Goal: Task Accomplishment & Management: Manage account settings

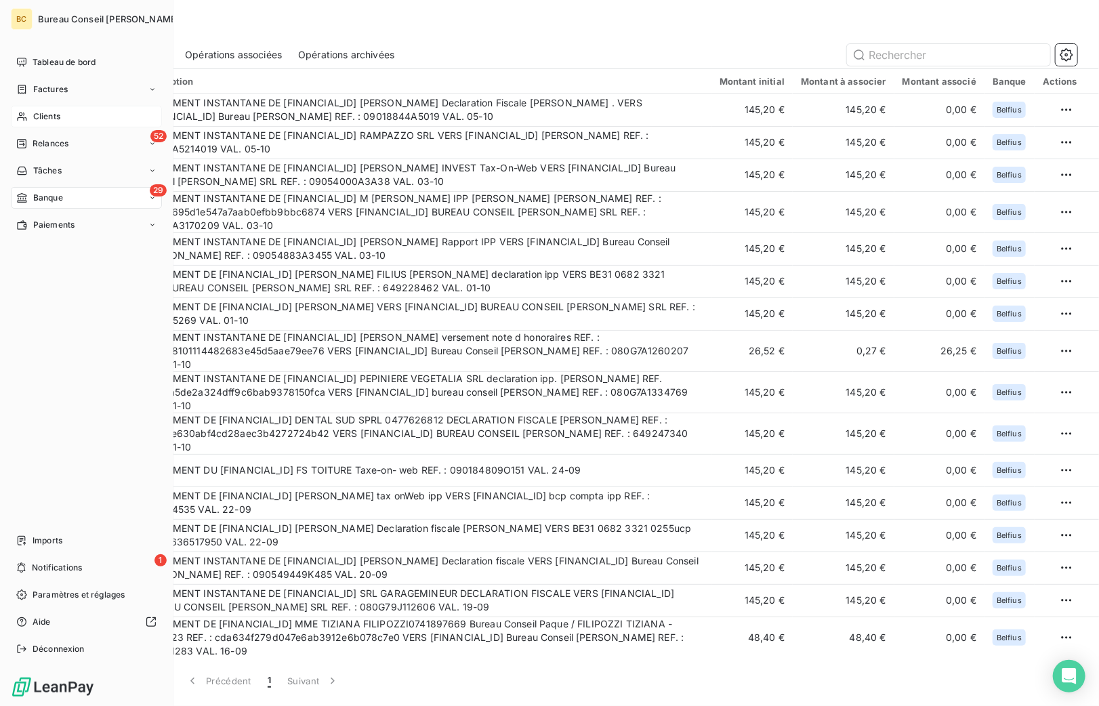
click at [43, 120] on span "Clients" at bounding box center [46, 116] width 27 height 12
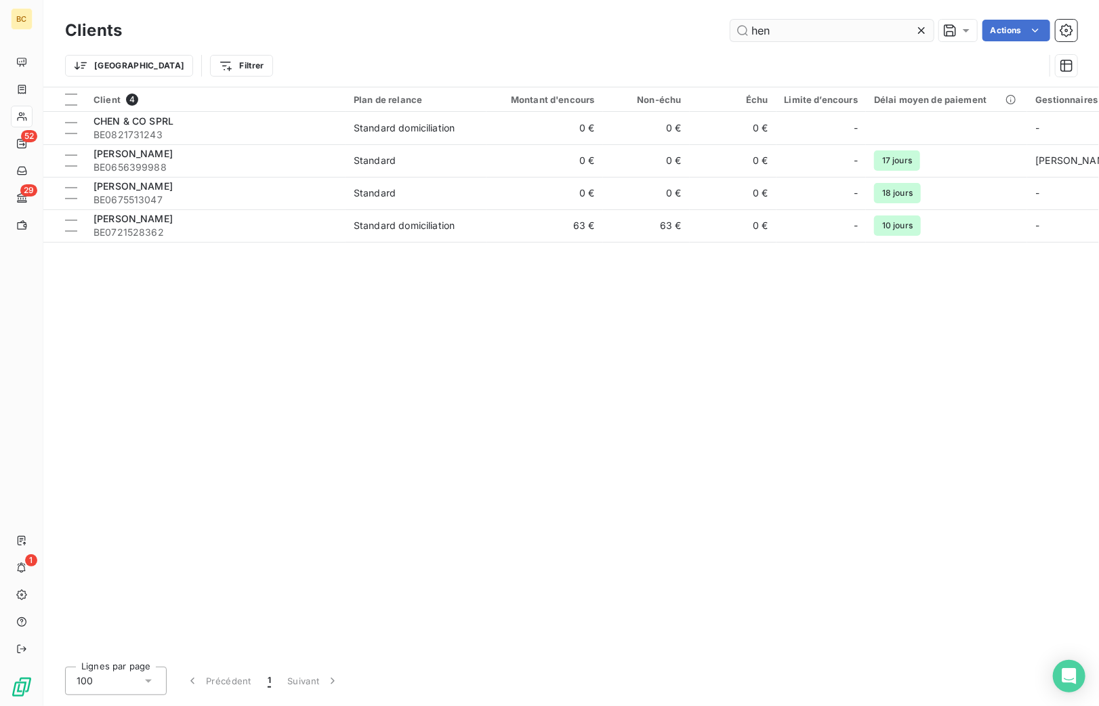
drag, startPoint x: 793, startPoint y: 32, endPoint x: 908, endPoint y: 30, distance: 115.2
click at [642, 35] on div "hen Actions" at bounding box center [607, 31] width 939 height 22
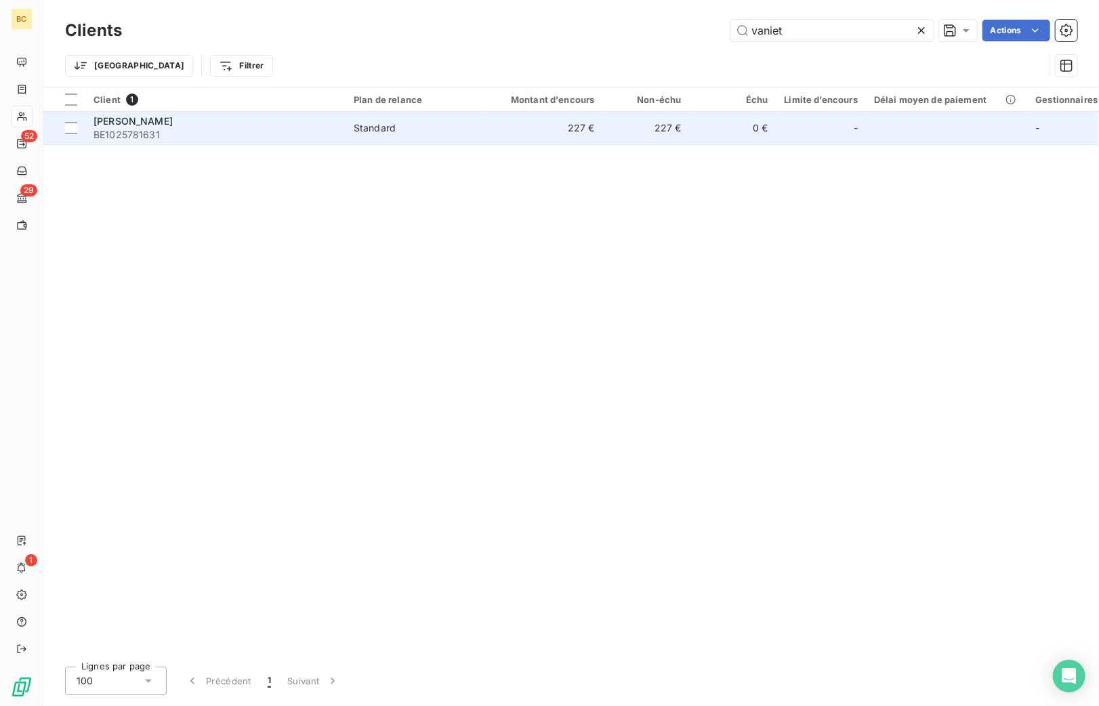
type input "vaniet"
click at [147, 127] on span "[PERSON_NAME]" at bounding box center [133, 121] width 79 height 12
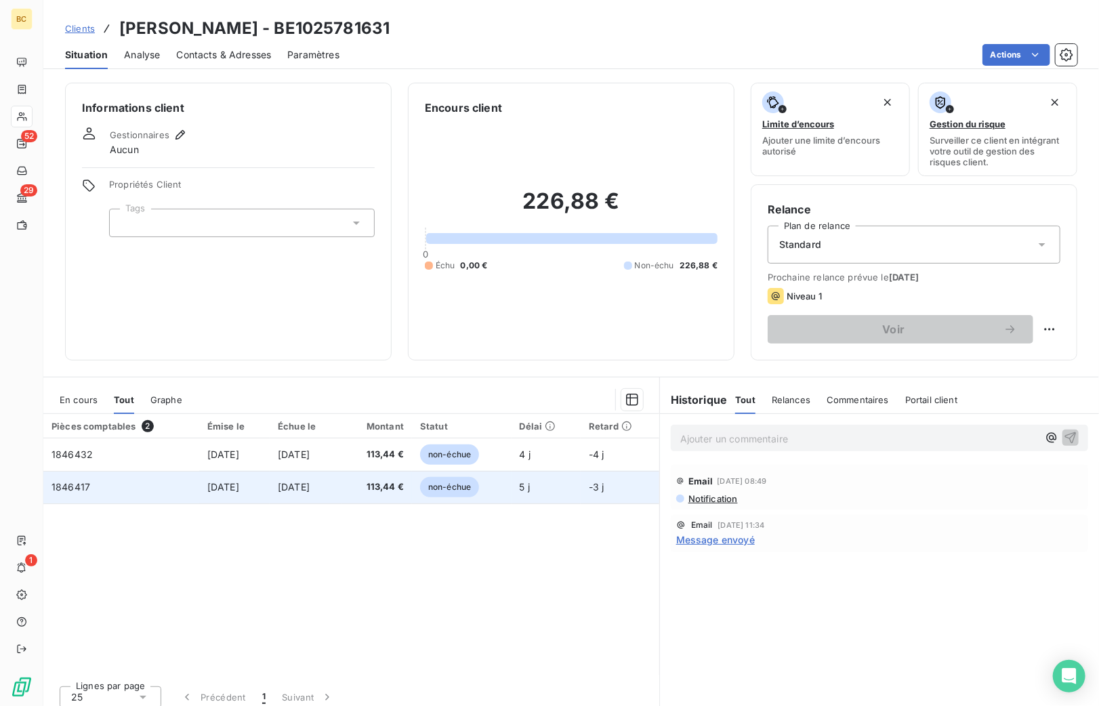
click at [310, 485] on span "[DATE]" at bounding box center [294, 487] width 32 height 12
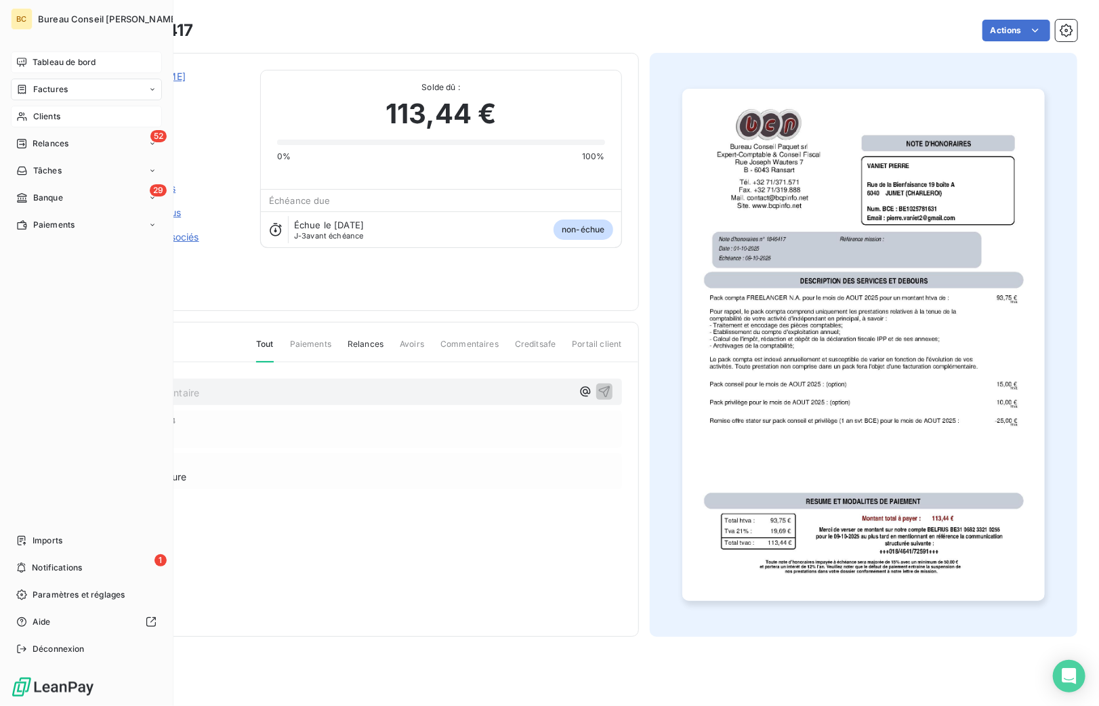
click at [49, 65] on span "Tableau de bord" at bounding box center [64, 62] width 63 height 12
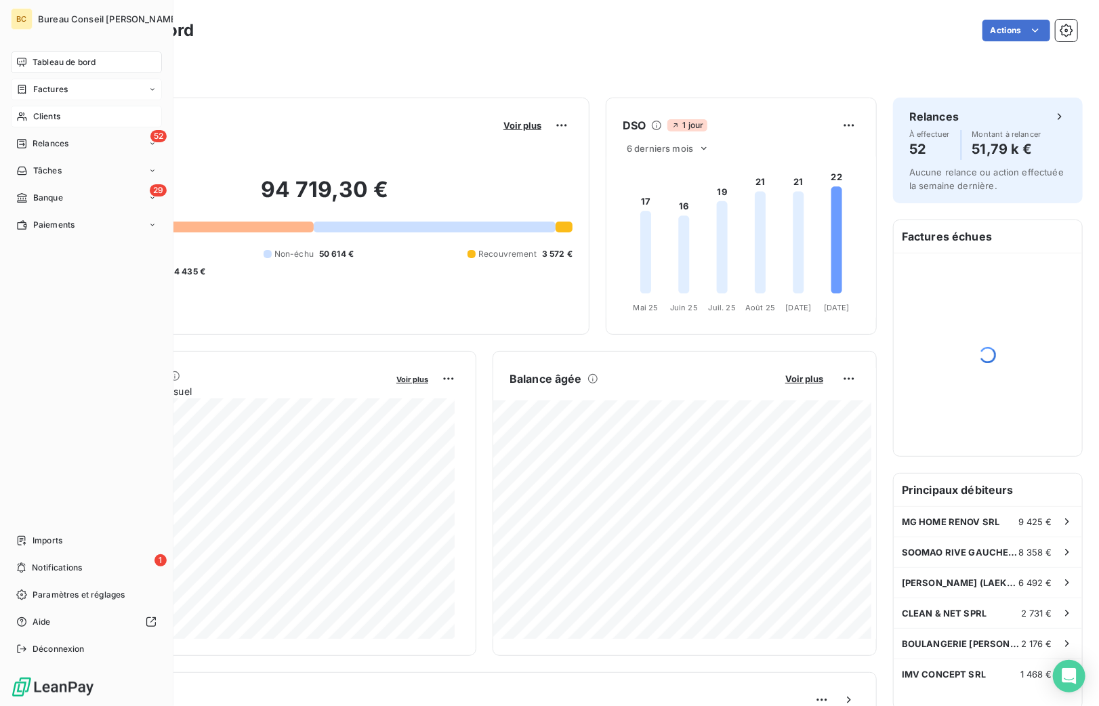
click at [57, 92] on span "Factures" at bounding box center [50, 89] width 35 height 12
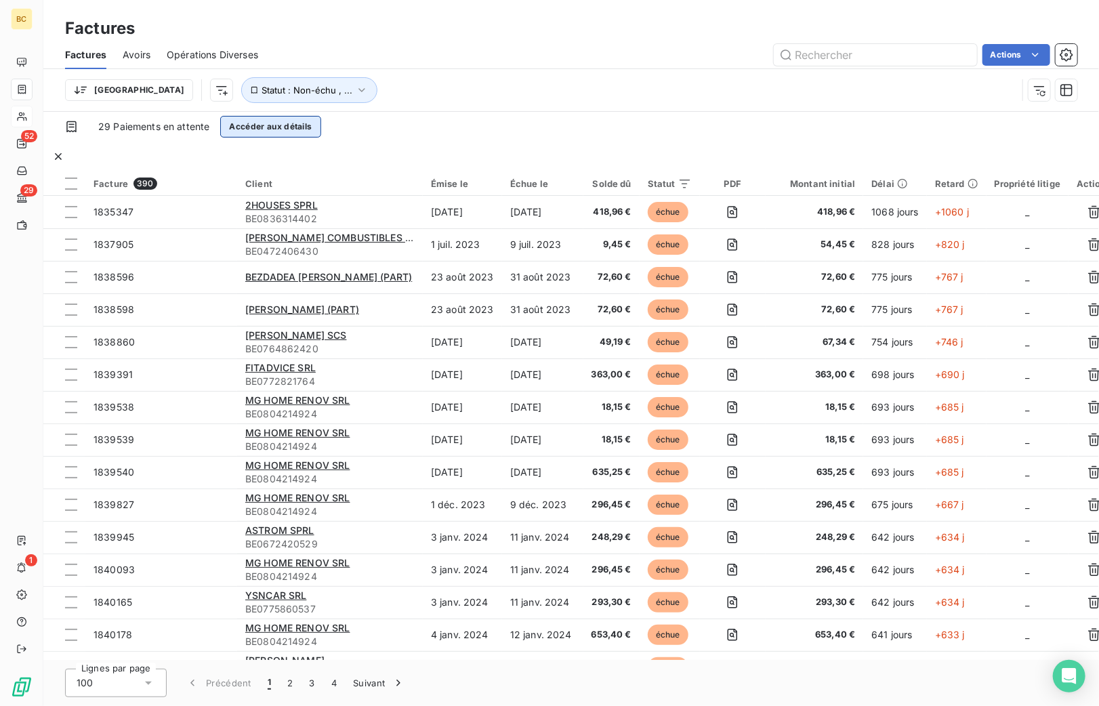
click at [315, 137] on button "Accéder aux détails" at bounding box center [270, 127] width 100 height 22
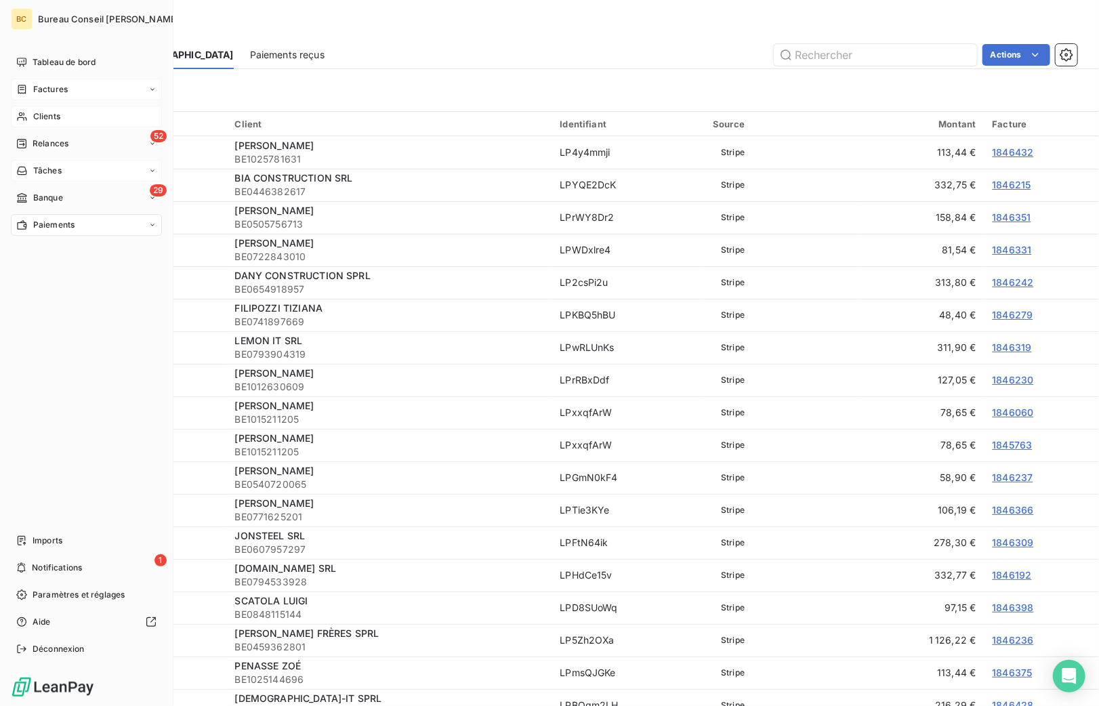
click at [46, 176] on span "Tâches" at bounding box center [47, 171] width 28 height 12
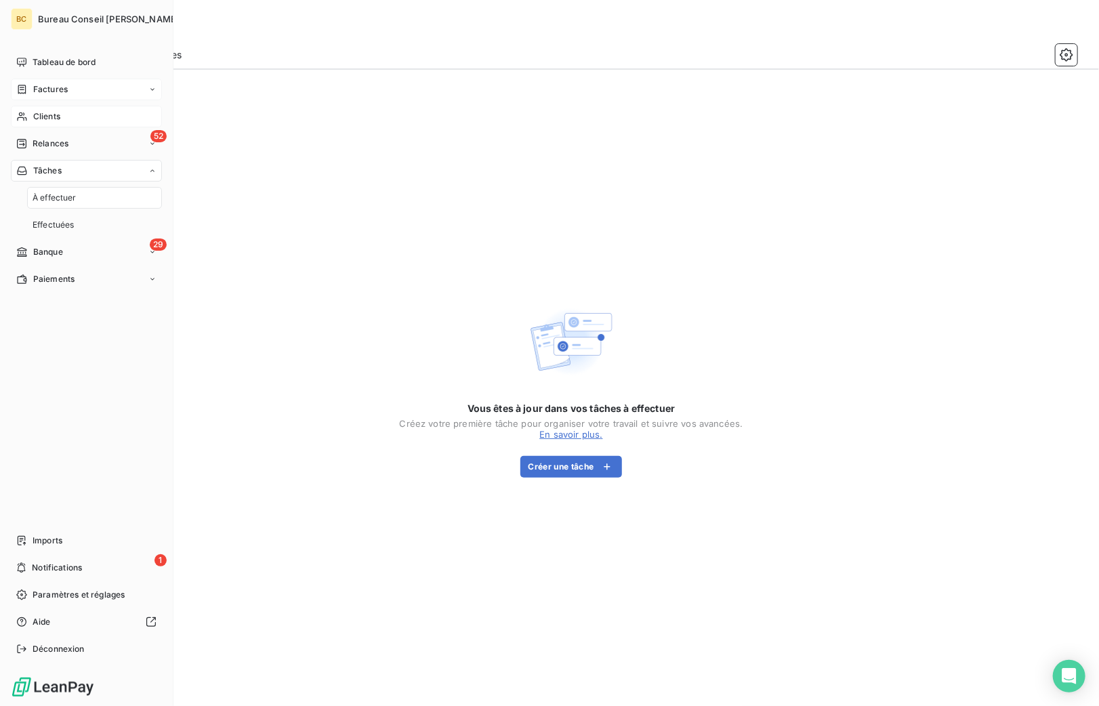
click at [57, 197] on span "À effectuer" at bounding box center [55, 198] width 44 height 12
click at [55, 114] on span "Clients" at bounding box center [46, 116] width 27 height 12
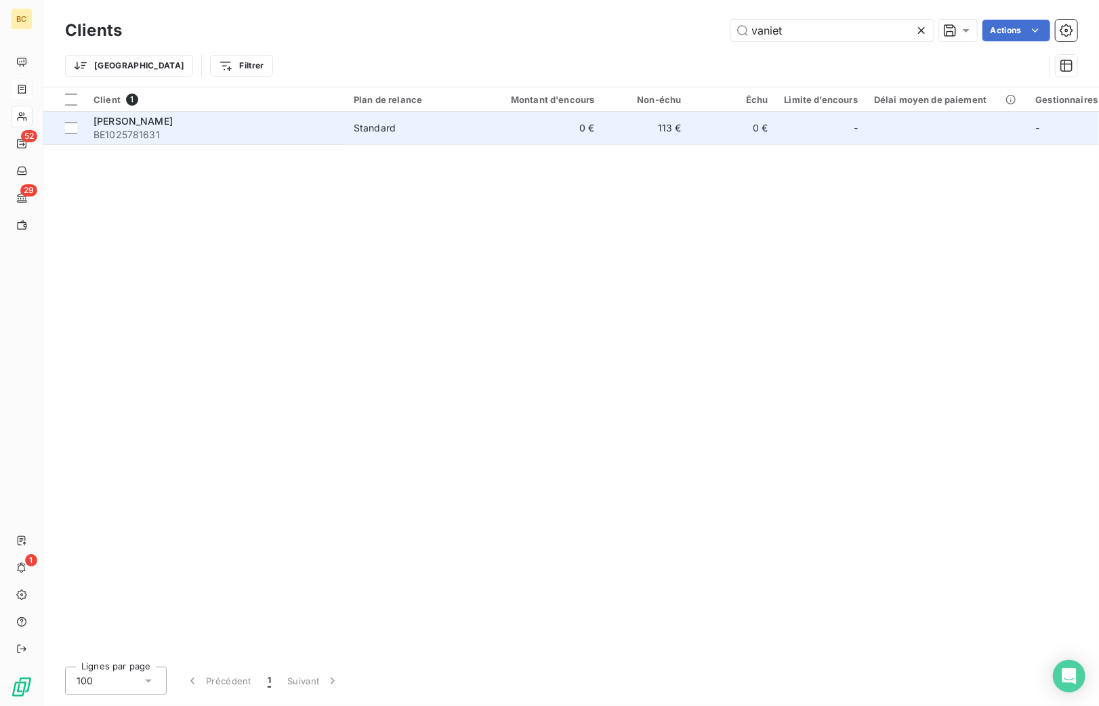
click at [144, 117] on span "[PERSON_NAME]" at bounding box center [133, 121] width 79 height 12
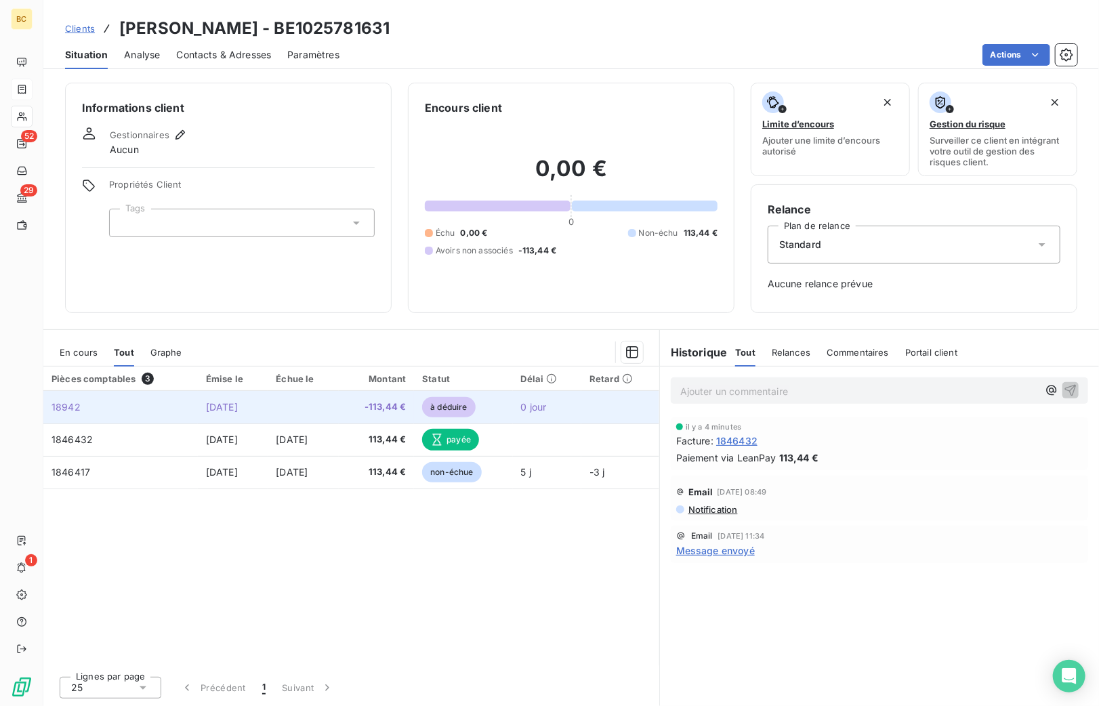
click at [238, 402] on span "[DATE]" at bounding box center [222, 407] width 32 height 12
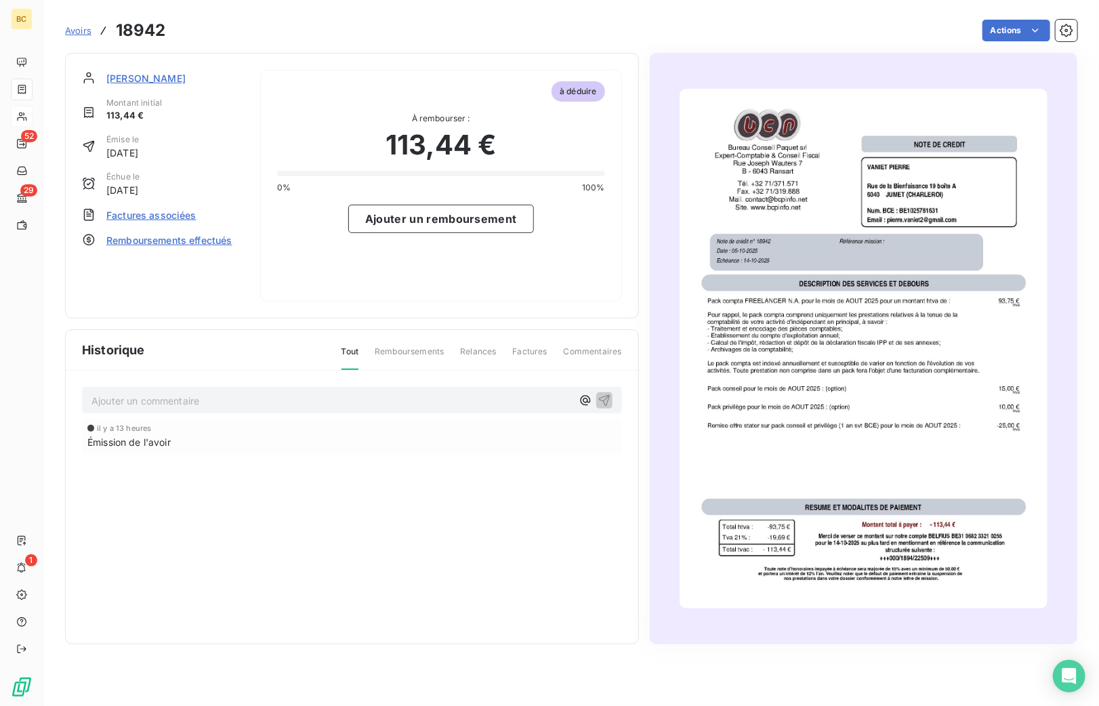
click at [1010, 113] on img "button" at bounding box center [864, 349] width 368 height 520
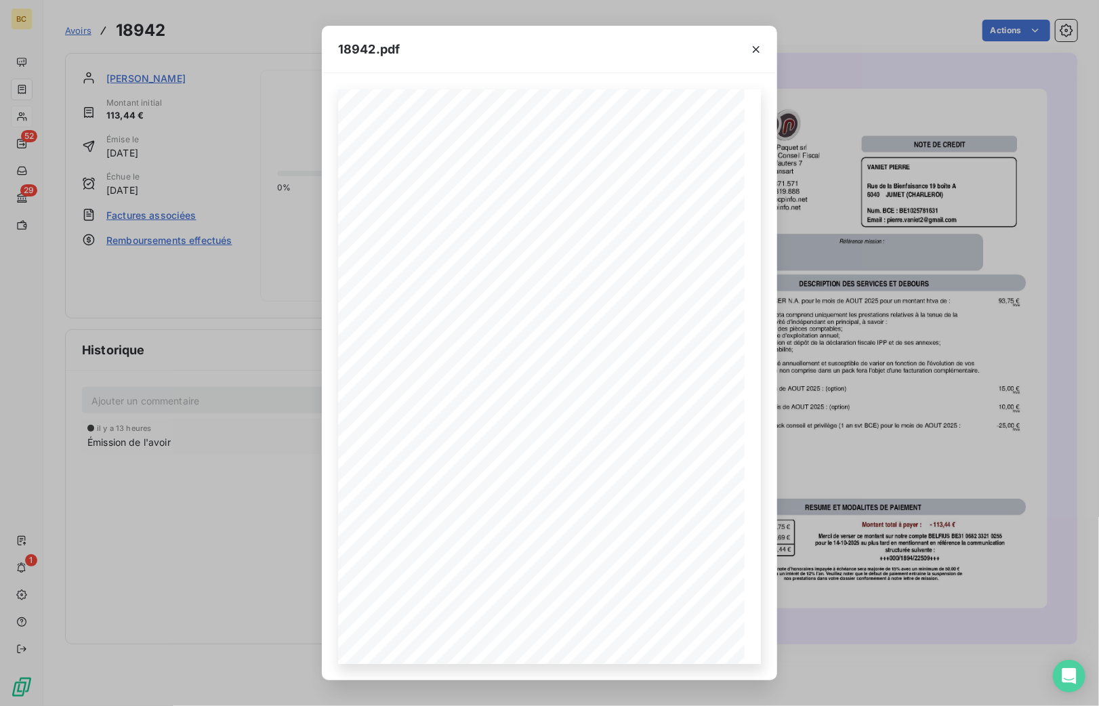
click at [628, 55] on div "18942.pdf" at bounding box center [549, 49] width 455 height 47
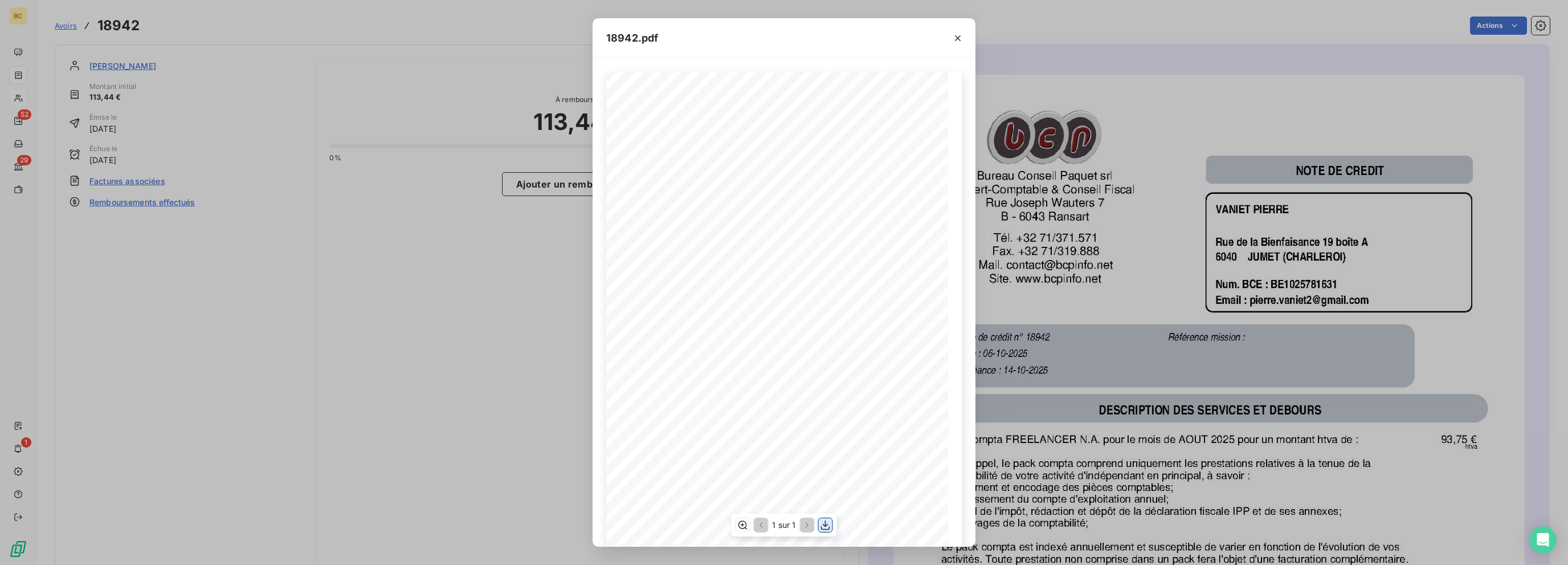
click at [824, 525] on icon "button" at bounding box center [826, 525] width 12 height 12
click at [924, 38] on icon "button" at bounding box center [958, 38] width 6 height 6
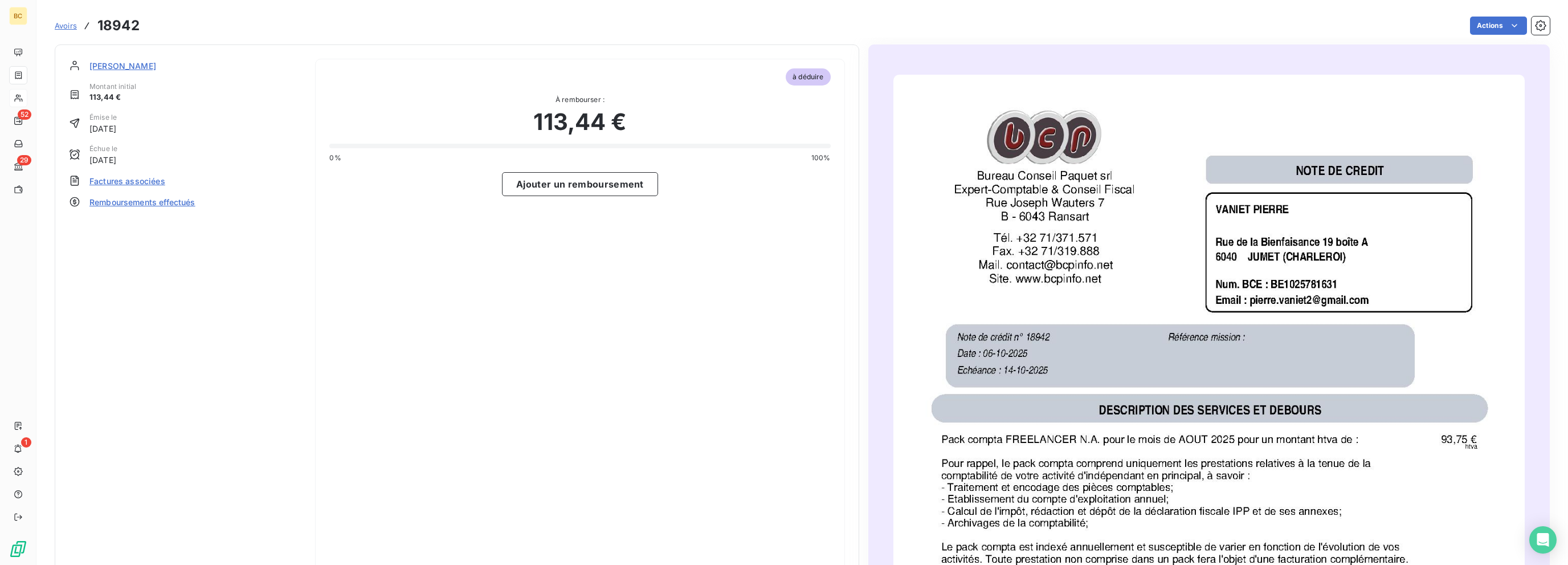
click at [277, 191] on div "VANIET [PERSON_NAME] initial 113,44 € Émise le [DATE] Échue le [DATE] Factures …" at bounding box center [185, 384] width 232 height 651
click at [663, 158] on div "0% 100%" at bounding box center [580, 158] width 501 height 10
click at [123, 68] on span "[PERSON_NAME]" at bounding box center [122, 66] width 66 height 12
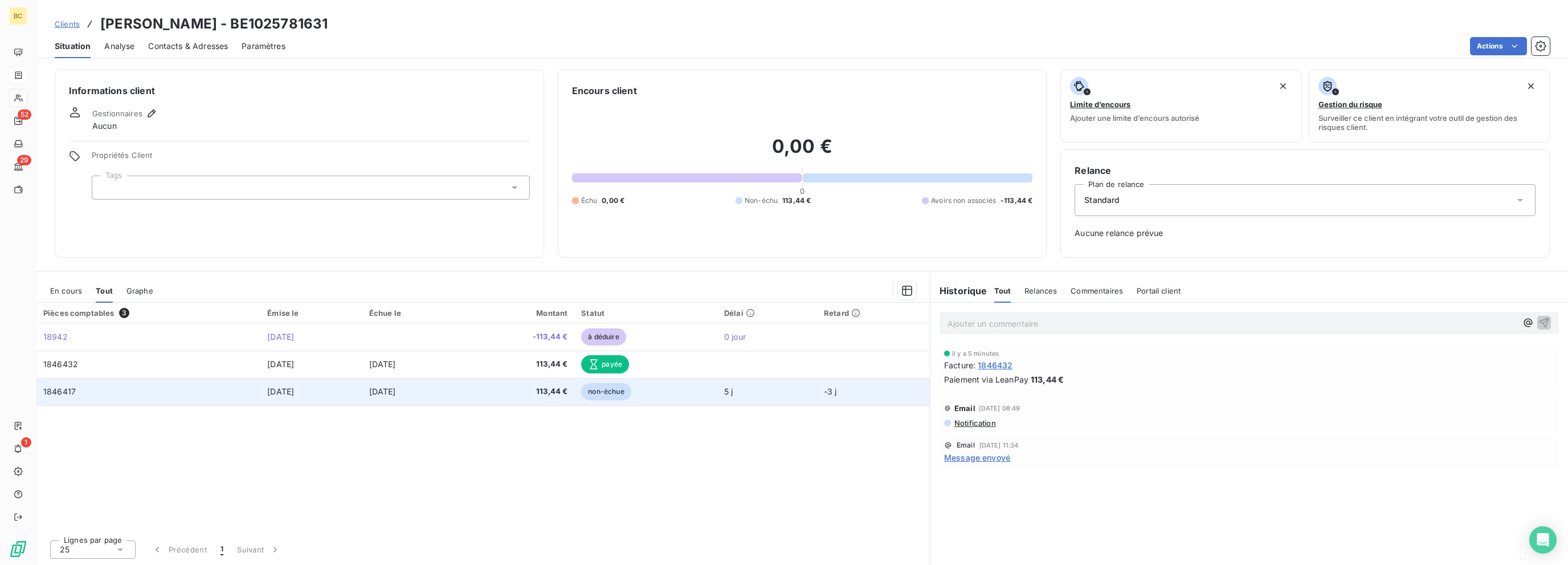
click at [393, 386] on span "[DATE]" at bounding box center [383, 391] width 27 height 10
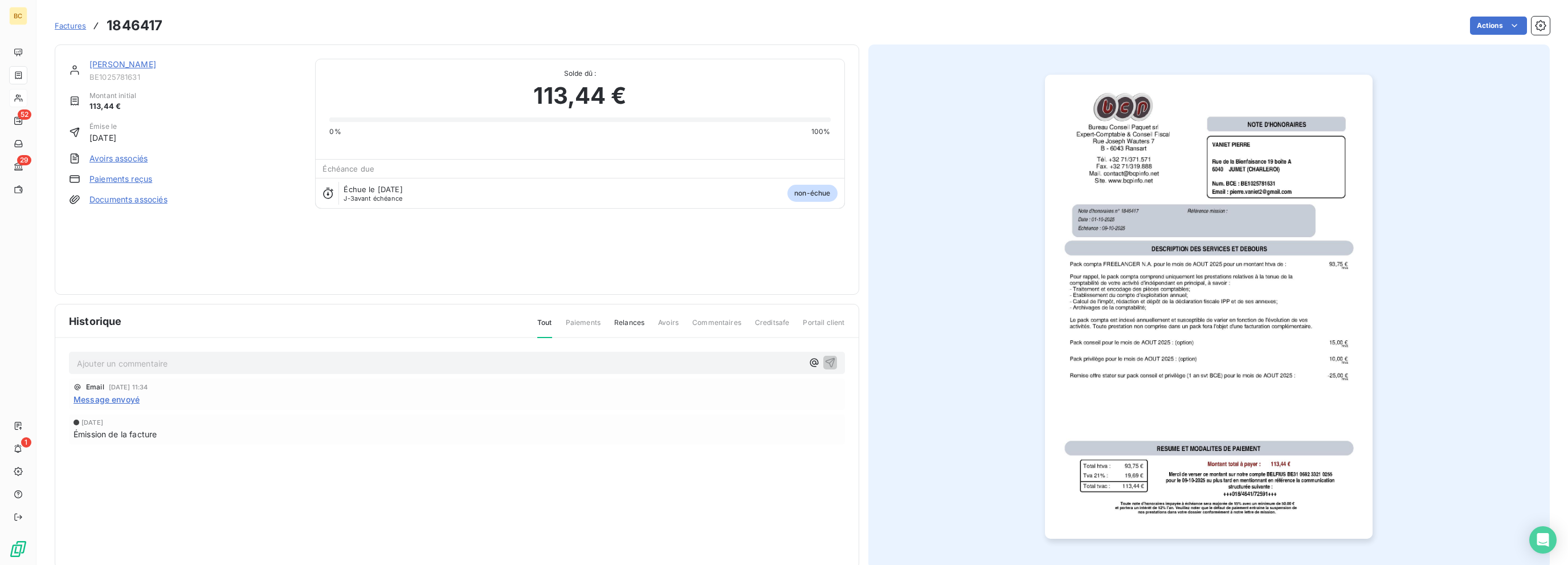
click at [102, 61] on link "[PERSON_NAME]" at bounding box center [122, 64] width 66 height 10
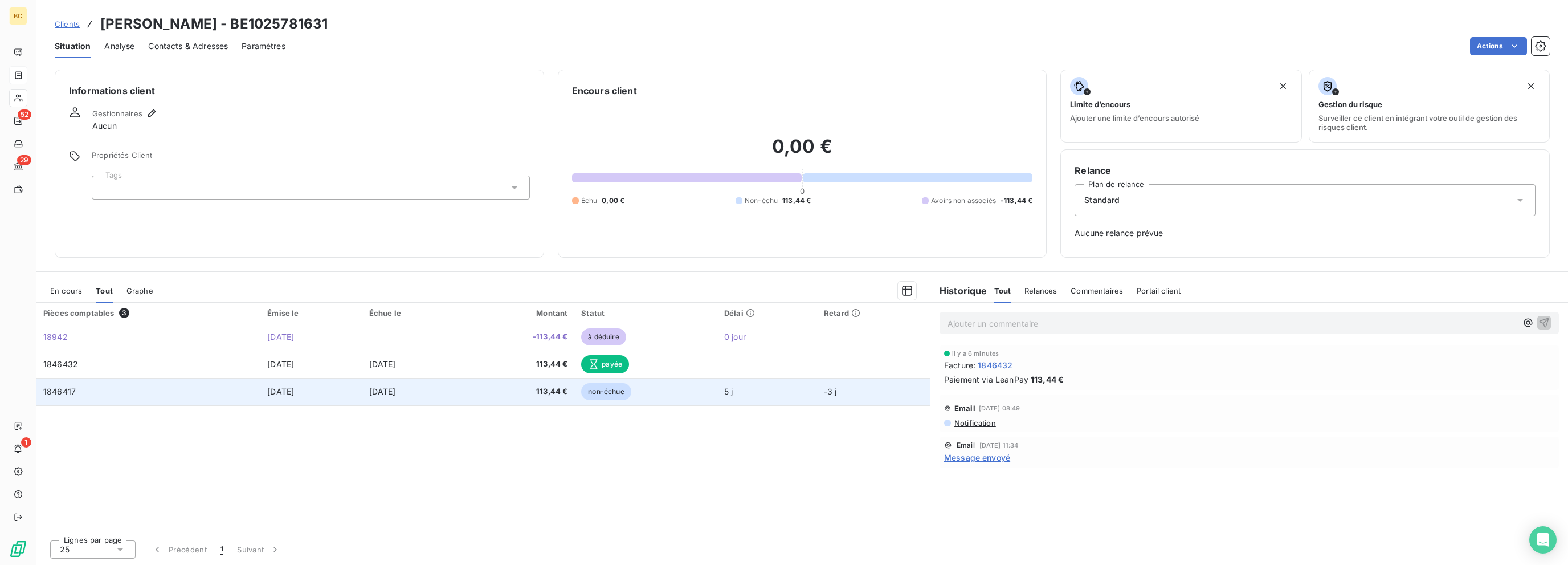
click at [556, 392] on span "113,44 €" at bounding box center [520, 392] width 96 height 12
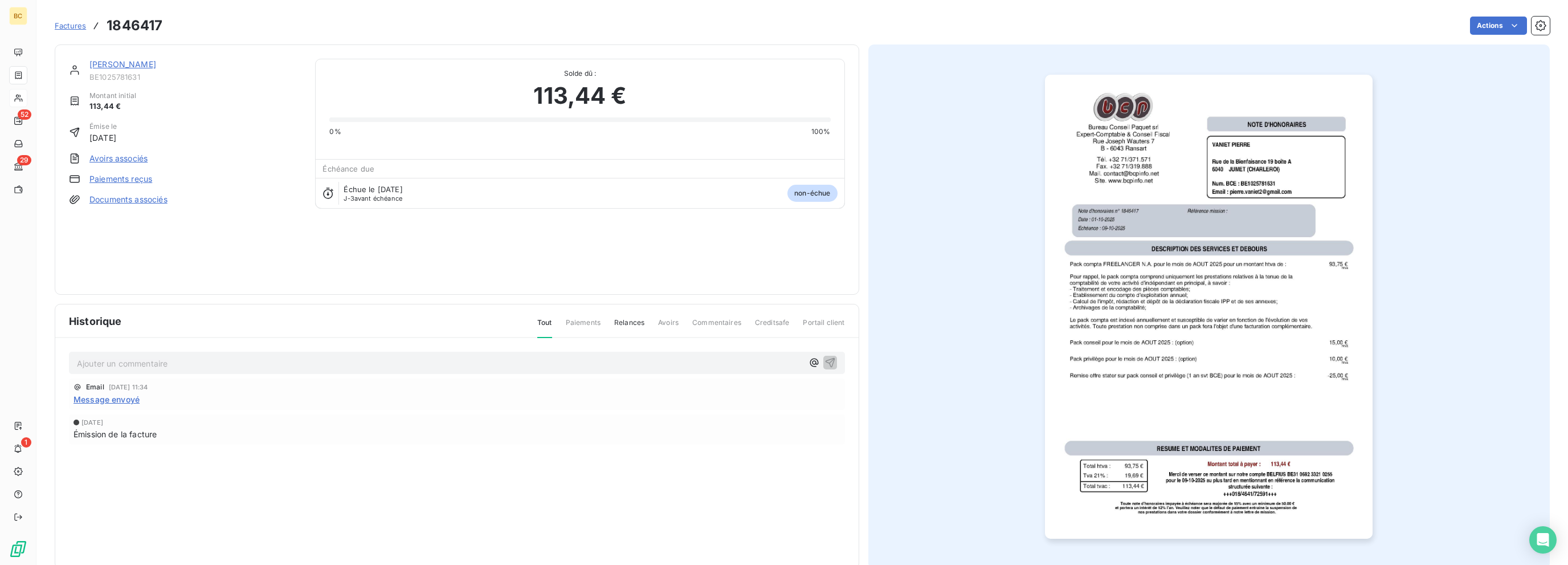
click at [137, 159] on link "Avoirs associés" at bounding box center [118, 159] width 58 height 12
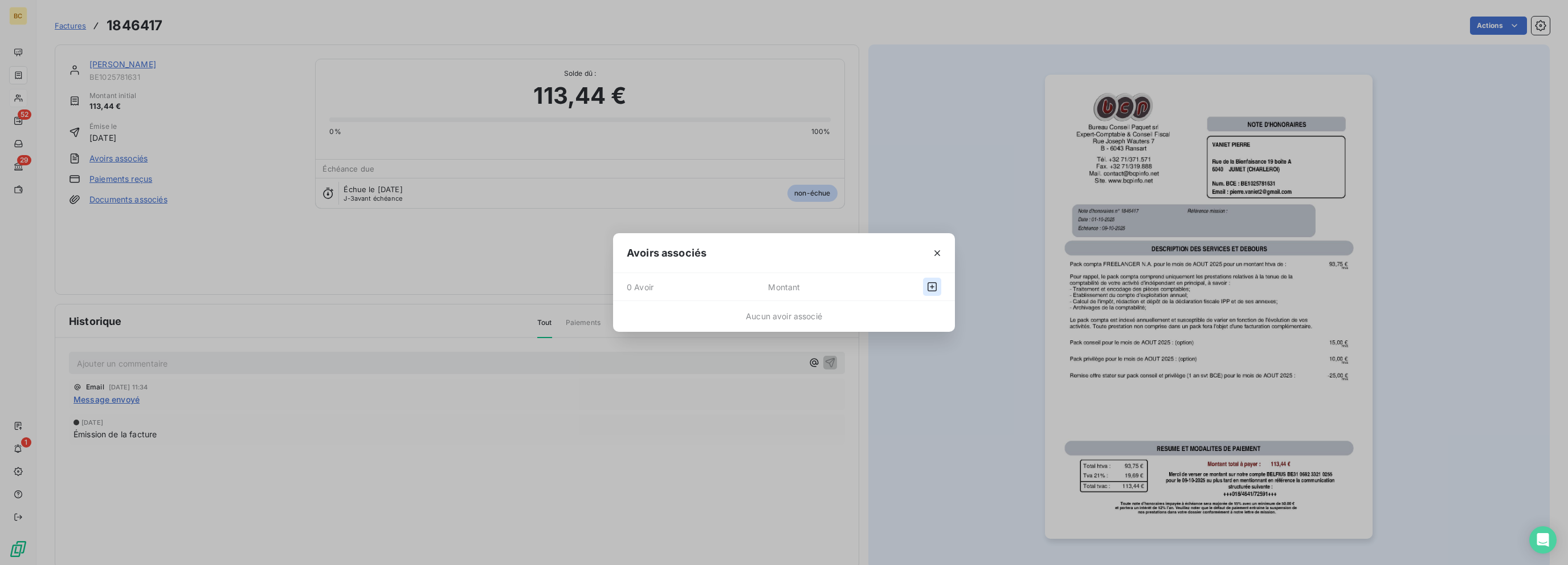
click at [924, 283] on icon "button" at bounding box center [932, 287] width 12 height 12
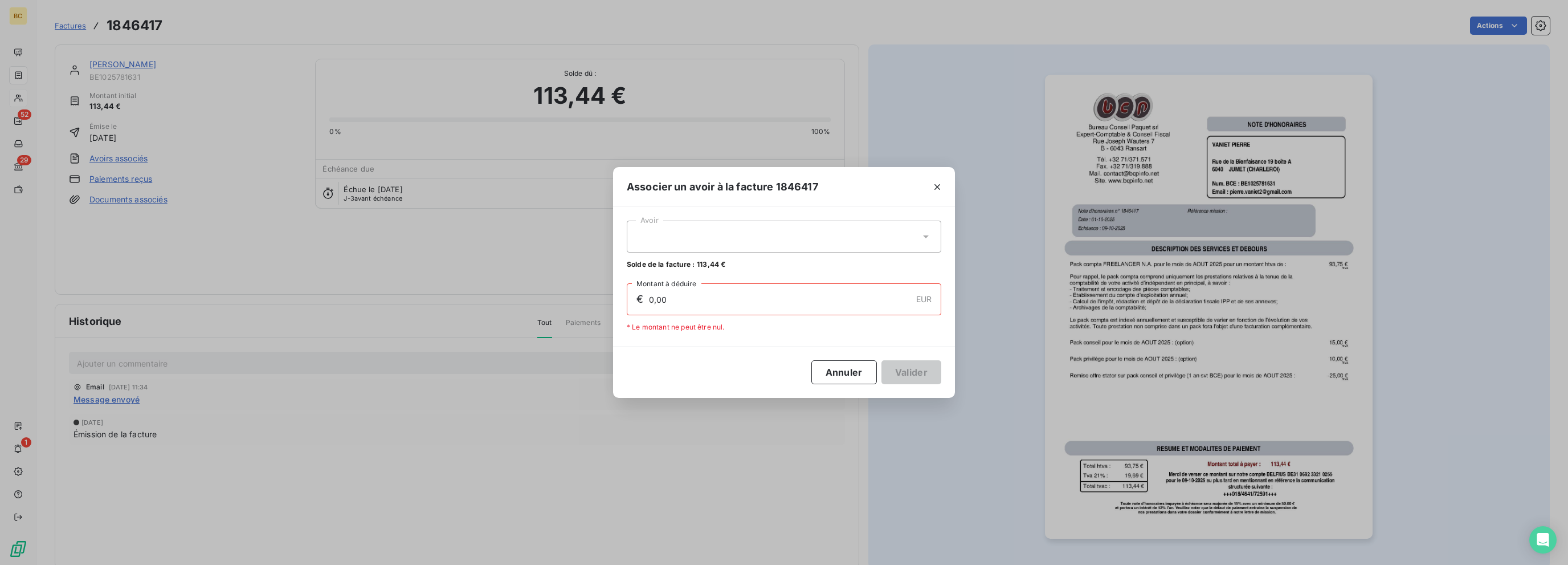
click at [752, 245] on div at bounding box center [784, 236] width 314 height 32
click at [696, 261] on div "18942 113,44 €" at bounding box center [784, 264] width 301 height 11
type input "113,44"
click at [915, 376] on button "Valider" at bounding box center [911, 372] width 60 height 24
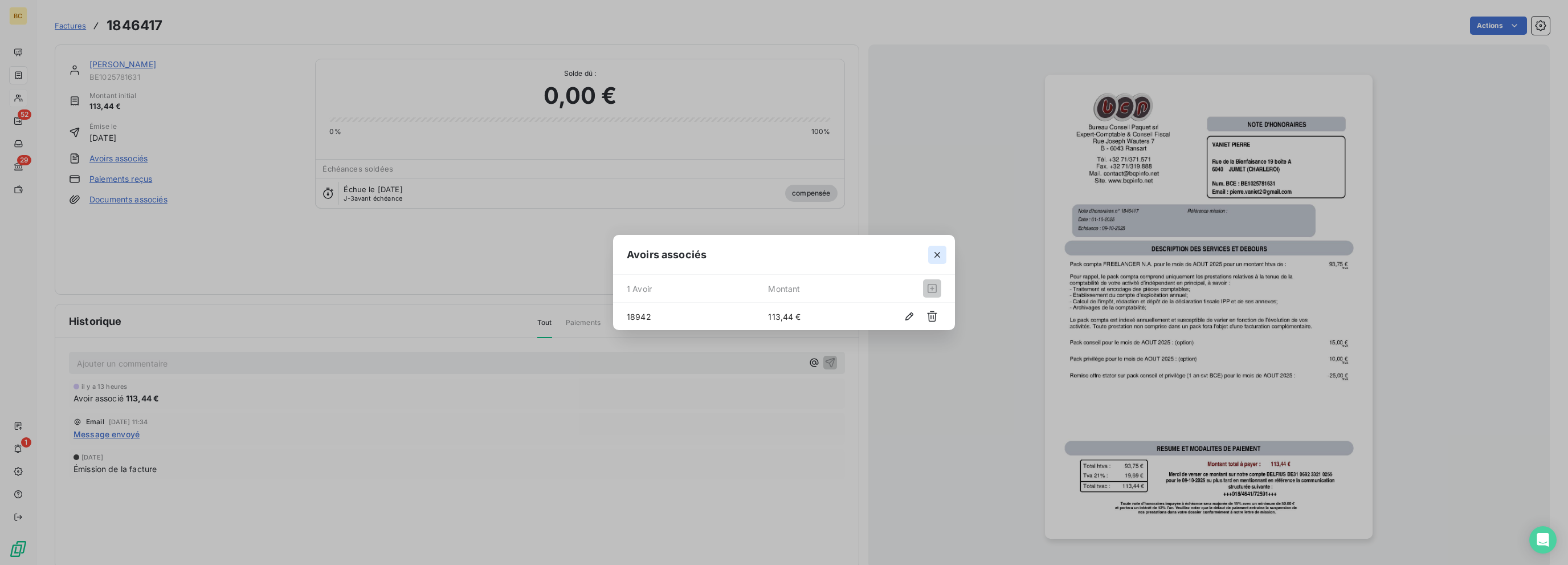
click at [924, 254] on icon "button" at bounding box center [937, 255] width 12 height 12
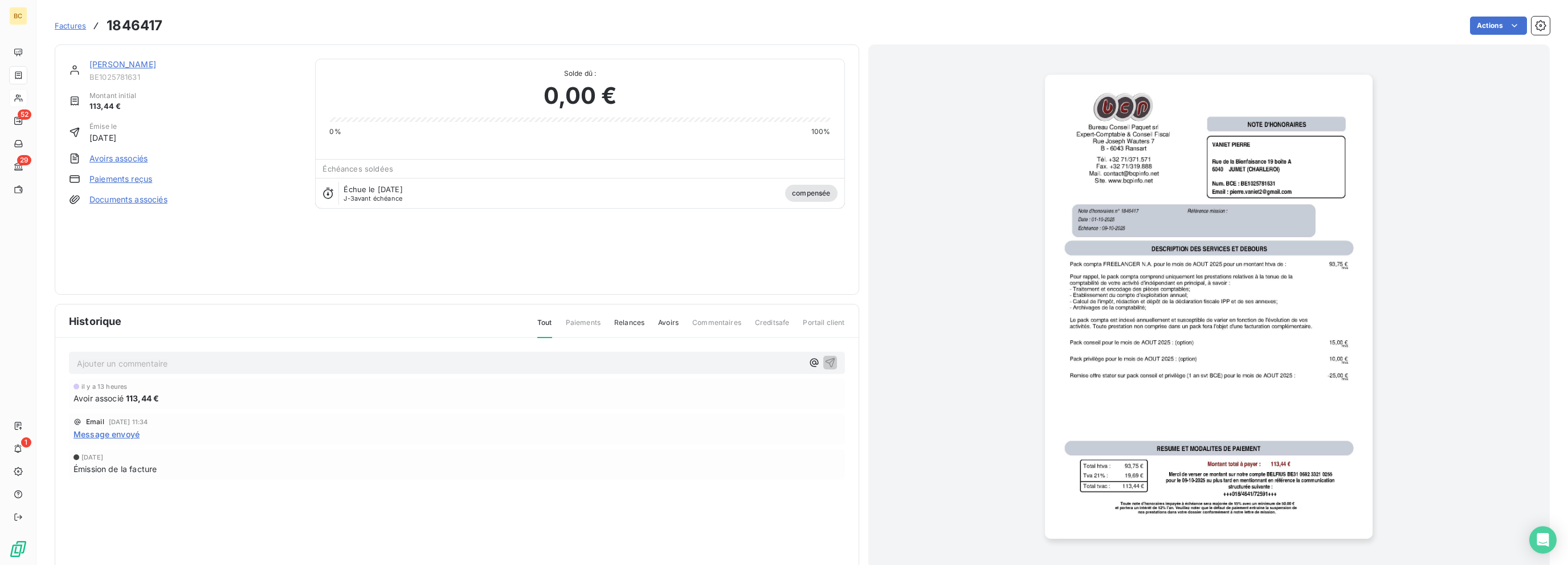
click at [140, 67] on link "[PERSON_NAME]" at bounding box center [122, 64] width 66 height 10
